Goal: Transaction & Acquisition: Book appointment/travel/reservation

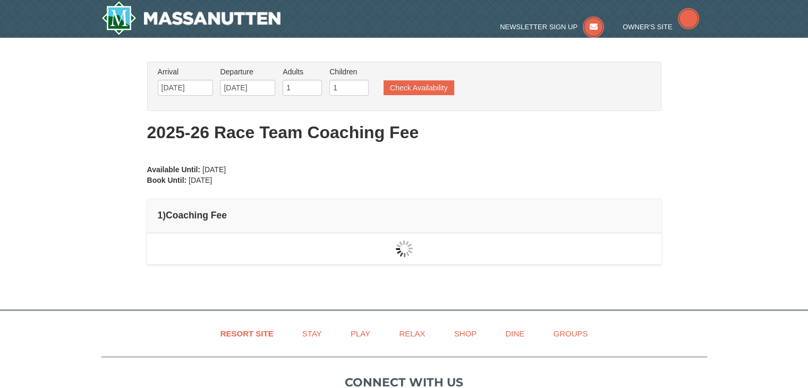
type input "[DATE]"
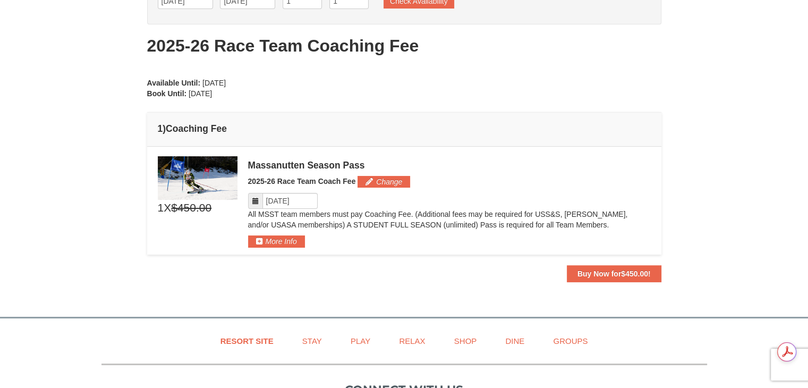
scroll to position [88, 0]
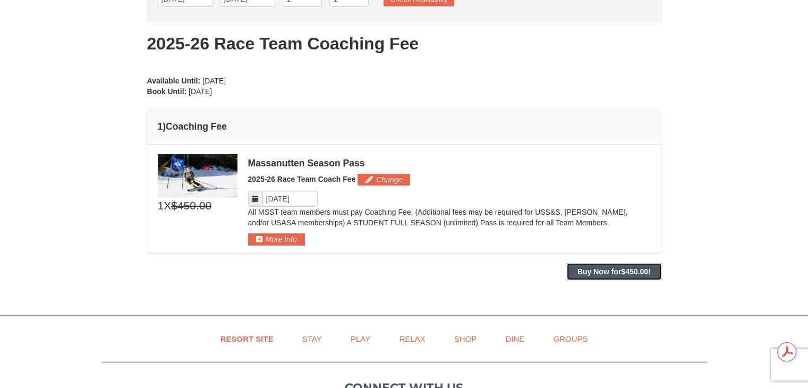
click at [610, 272] on strong "Buy Now for $450.00 !" at bounding box center [613, 271] width 73 height 8
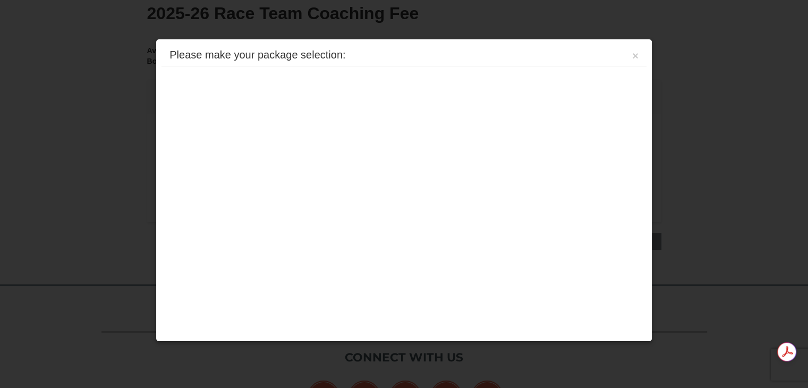
scroll to position [147, 0]
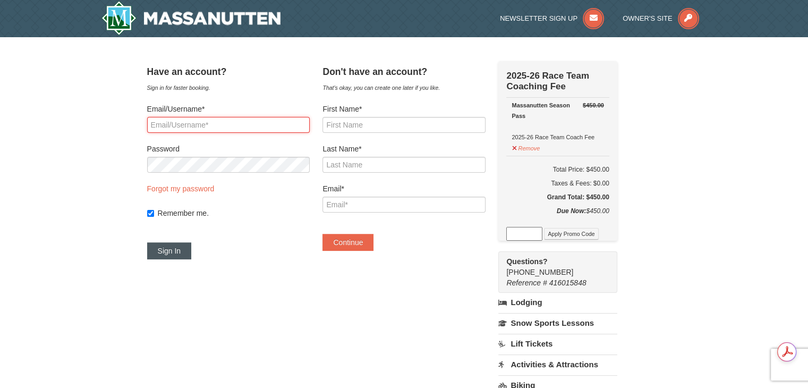
type input "candice.bronez@gmail.com"
click at [185, 251] on button "Sign In" at bounding box center [169, 250] width 45 height 17
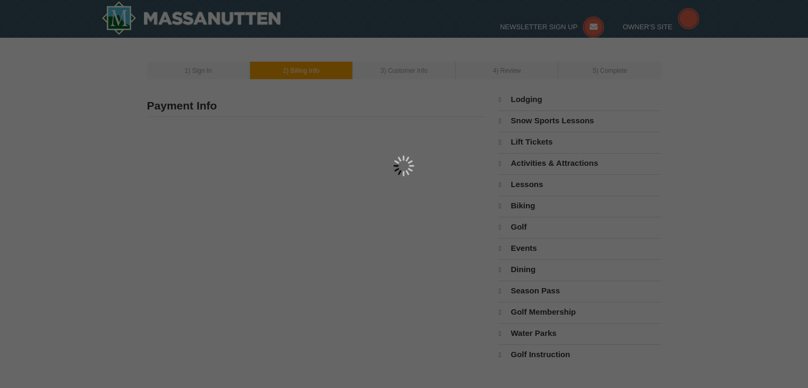
type input "[STREET_ADDRESS]"
type input "Charlottesville"
type input "22902"
type input "757"
type input "639"
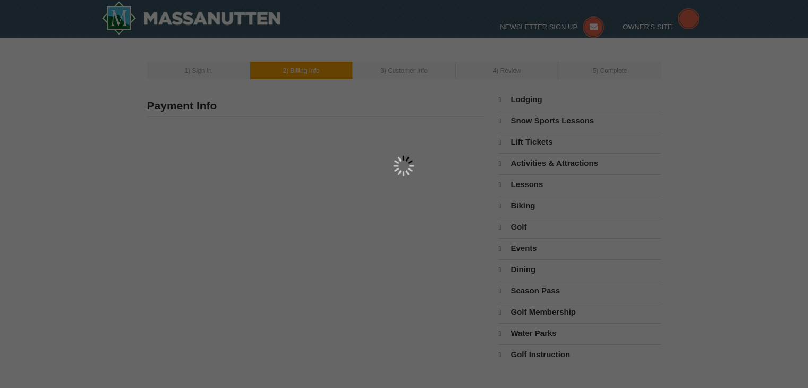
type input "6980"
type input "candice.bronez@gmail.com"
select select "VA"
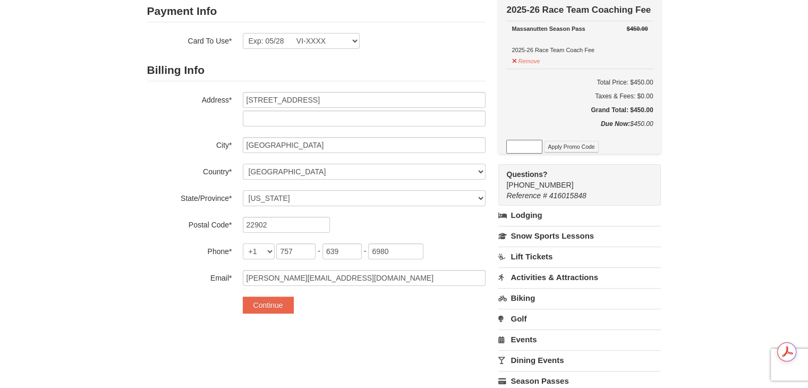
scroll to position [118, 0]
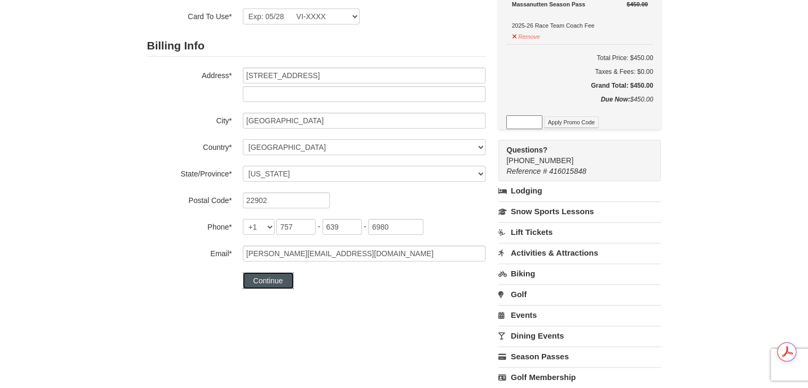
click at [261, 281] on button "Continue" at bounding box center [268, 280] width 51 height 17
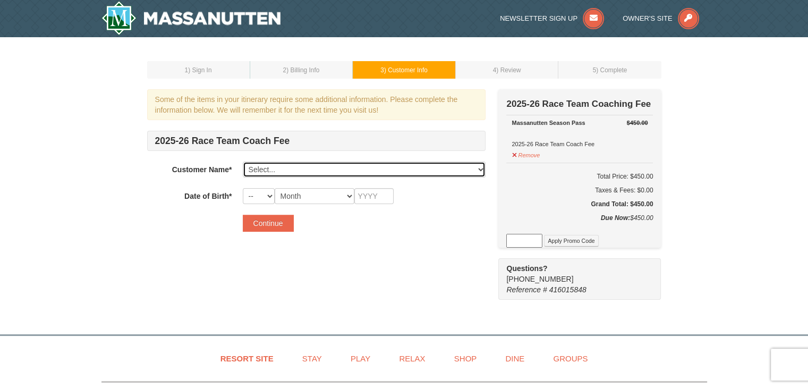
click at [465, 170] on select "Select... Candice Bronez Michael Bronez Landon Bronez Elliott Bronez Add New..." at bounding box center [364, 169] width 243 height 16
select select "24185042"
click at [243, 161] on select "Select... Candice Bronez Michael Bronez Landon Bronez Elliott Bronez Add New..." at bounding box center [364, 169] width 243 height 16
select select "27"
select select "02"
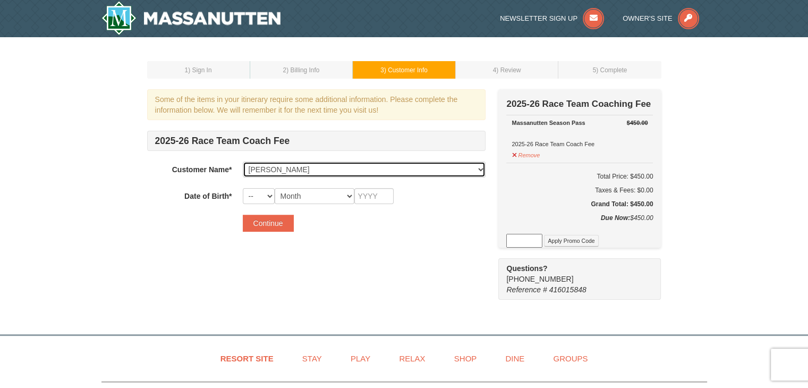
type input "2017"
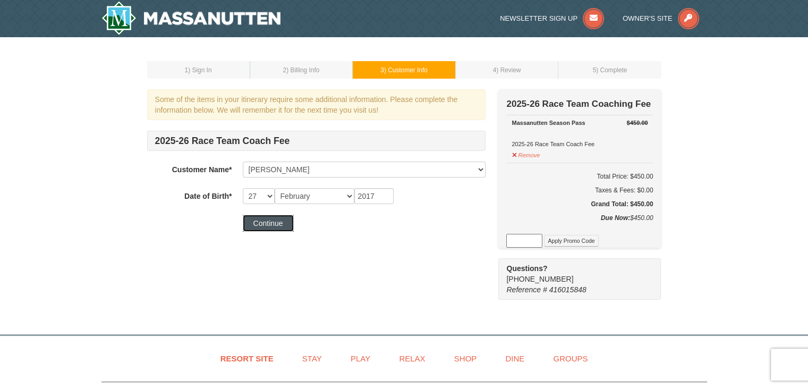
click at [278, 224] on button "Continue" at bounding box center [268, 223] width 51 height 17
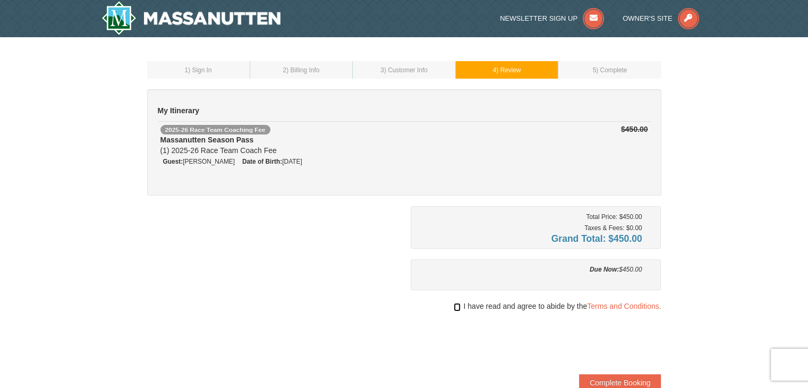
click at [453, 308] on input "checkbox" at bounding box center [456, 307] width 7 height 8
checkbox input "true"
click at [631, 382] on button "Complete Booking" at bounding box center [620, 382] width 82 height 17
